Goal: Transaction & Acquisition: Purchase product/service

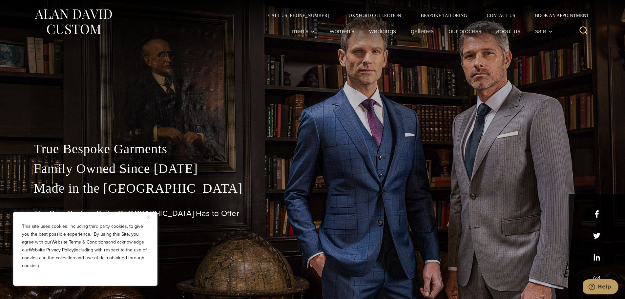
click at [147, 220] on div "This site uses cookies, including third party cookies, to give you the best pos…" at bounding box center [85, 249] width 144 height 74
click at [149, 217] on img "Close" at bounding box center [148, 217] width 3 height 3
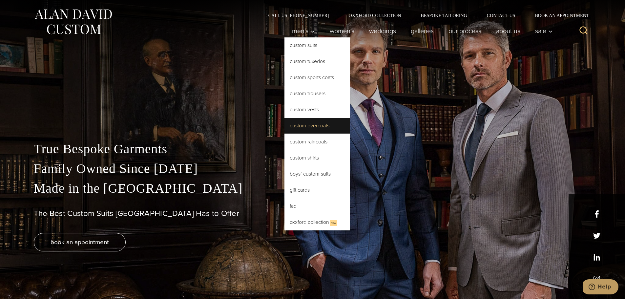
click at [323, 122] on link "Custom Overcoats" at bounding box center [318, 126] width 66 height 16
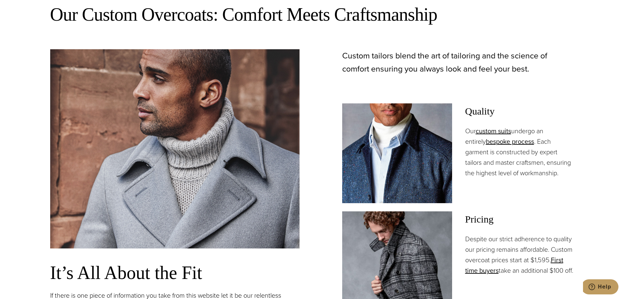
scroll to position [409, 0]
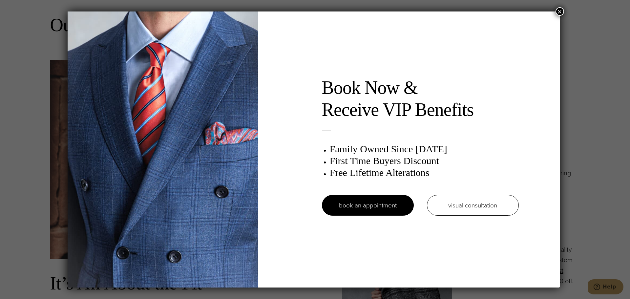
click at [563, 11] on button "×" at bounding box center [560, 11] width 9 height 9
